Goal: Task Accomplishment & Management: Use online tool/utility

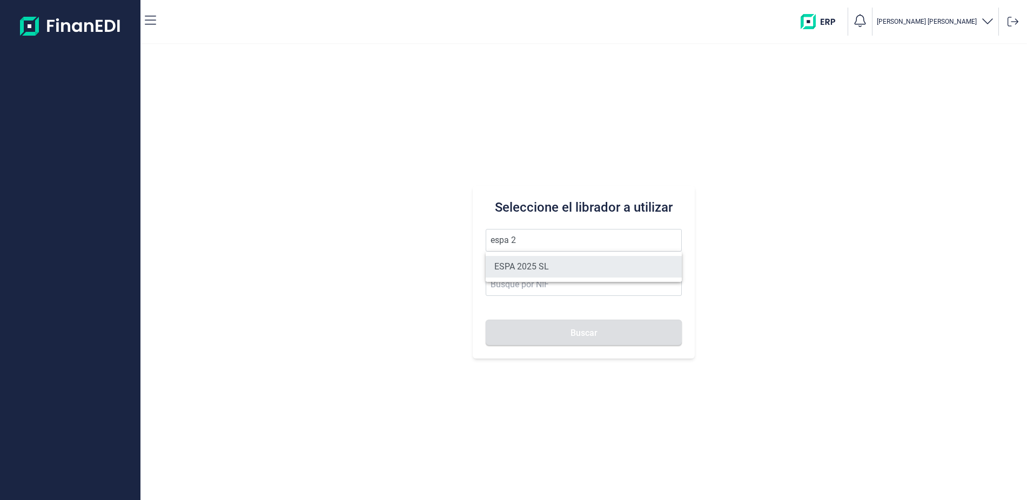
click at [498, 273] on li "ESPA 2025 SL" at bounding box center [584, 267] width 196 height 22
type input "ESPA 2025 SL"
type input "B55091797"
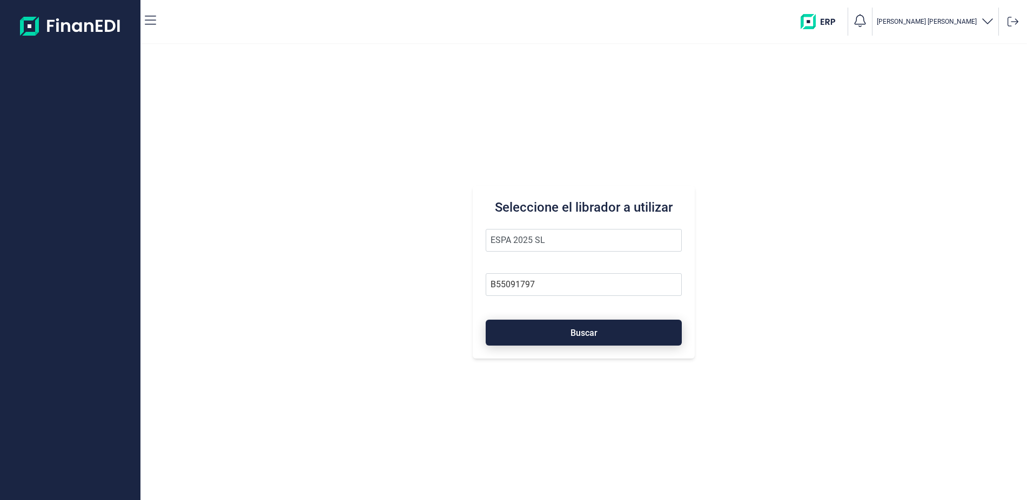
click at [543, 335] on button "Buscar" at bounding box center [584, 333] width 196 height 26
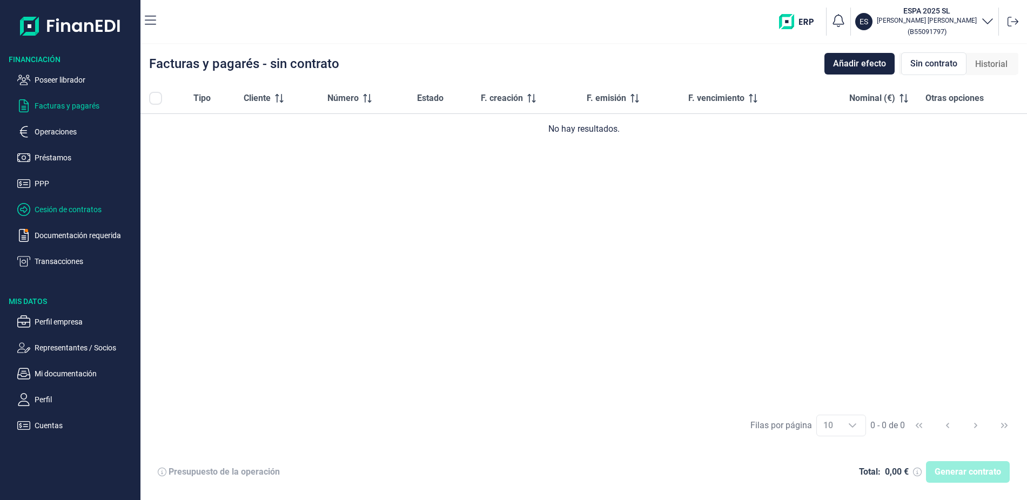
click at [75, 210] on p "Cesión de contratos" at bounding box center [86, 209] width 102 height 13
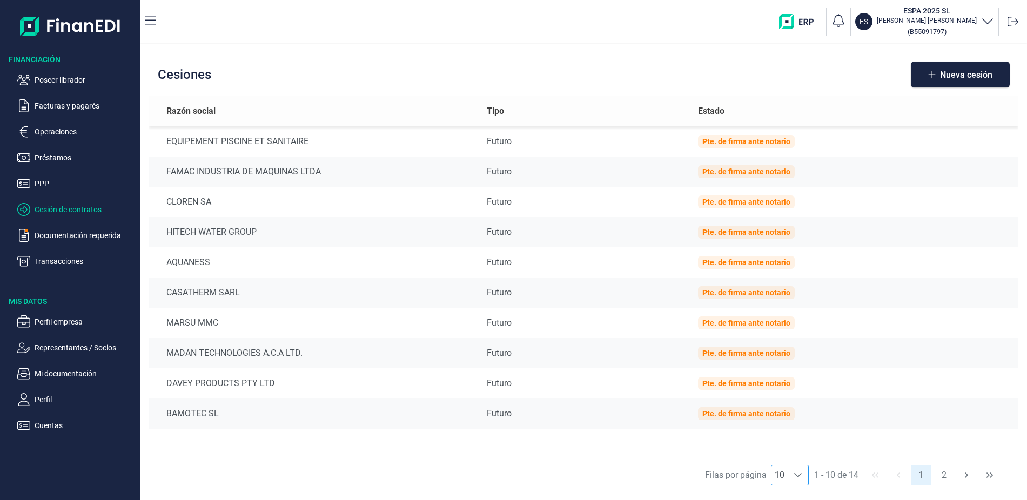
click at [792, 475] on div at bounding box center [798, 475] width 21 height 19
click at [788, 450] on span "14" at bounding box center [785, 450] width 10 height 13
type input "14"
